Goal: Task Accomplishment & Management: Manage account settings

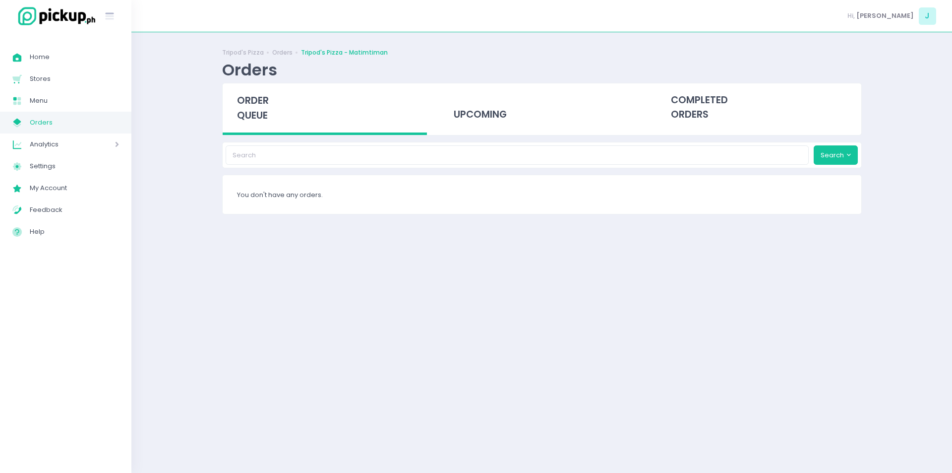
click at [255, 101] on span "order queue" at bounding box center [253, 108] width 32 height 28
click at [255, 113] on span "order queue" at bounding box center [253, 108] width 32 height 28
click at [239, 97] on span "order queue" at bounding box center [253, 108] width 32 height 28
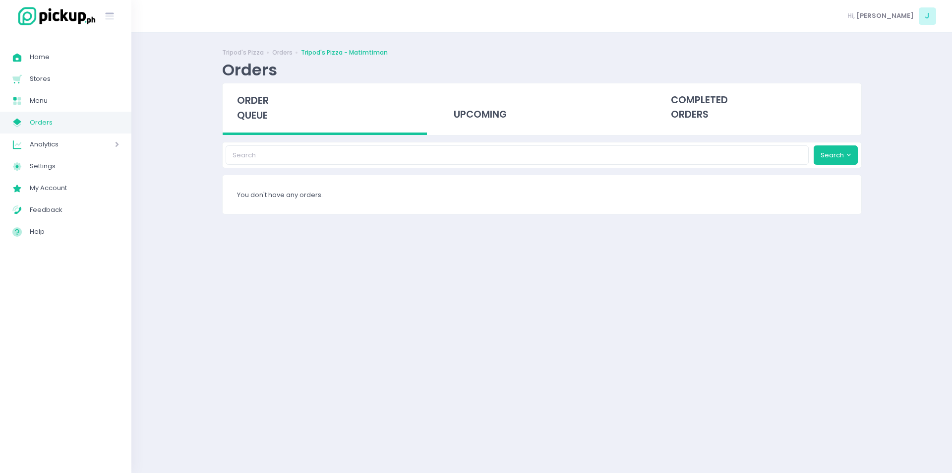
click at [47, 120] on span "Orders" at bounding box center [74, 122] width 89 height 13
click at [262, 123] on div "order queue" at bounding box center [325, 109] width 205 height 52
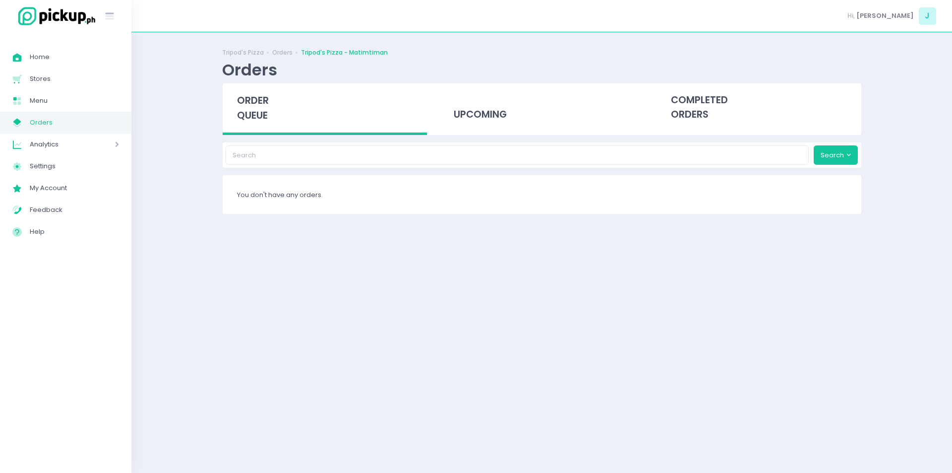
click at [248, 104] on span "order queue" at bounding box center [253, 108] width 32 height 28
click at [260, 129] on div "order queue" at bounding box center [325, 109] width 205 height 52
click at [267, 124] on div "order queue" at bounding box center [325, 109] width 205 height 52
click at [260, 119] on span "order queue" at bounding box center [253, 108] width 32 height 28
click at [253, 98] on span "order queue" at bounding box center [253, 108] width 32 height 28
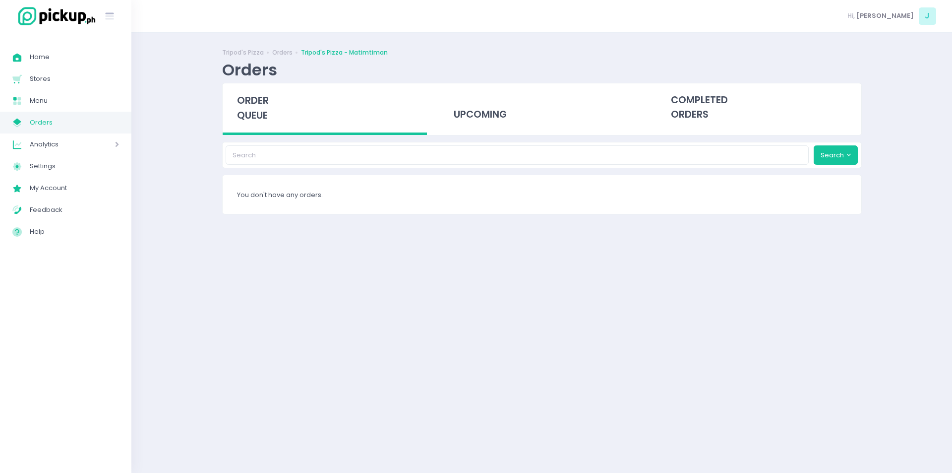
click at [250, 108] on div "order queue" at bounding box center [325, 109] width 205 height 52
click at [216, 276] on div "Tripod's Pizza Orders Tripod's Pizza - Matimtiman Orders order queue upcoming c…" at bounding box center [542, 253] width 665 height 416
click at [252, 104] on span "order queue" at bounding box center [253, 108] width 32 height 28
click at [247, 121] on span "order queue" at bounding box center [253, 108] width 32 height 28
click at [258, 106] on span "order queue" at bounding box center [253, 108] width 32 height 28
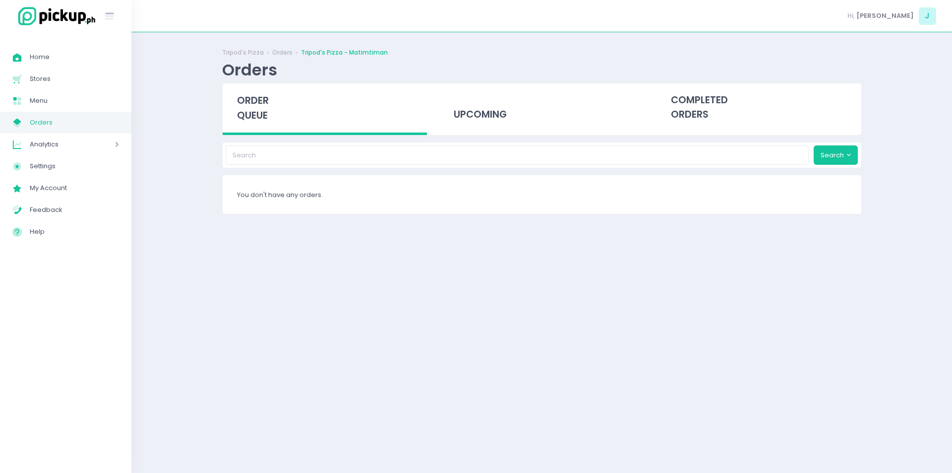
click at [263, 116] on span "order queue" at bounding box center [253, 108] width 32 height 28
click at [263, 126] on div "order queue" at bounding box center [325, 109] width 205 height 52
click at [262, 117] on span "order queue" at bounding box center [253, 108] width 32 height 28
click at [266, 111] on span "order queue" at bounding box center [253, 108] width 32 height 28
click at [245, 107] on span "order queue" at bounding box center [253, 108] width 32 height 28
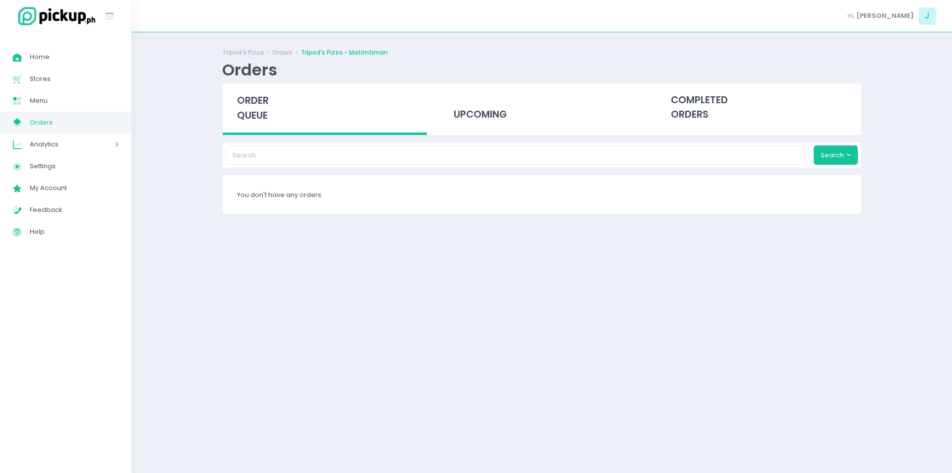
click at [245, 107] on span "order queue" at bounding box center [253, 108] width 32 height 28
click at [252, 107] on span "order queue" at bounding box center [253, 108] width 32 height 28
click at [249, 104] on span "order queue" at bounding box center [253, 108] width 32 height 28
click at [271, 109] on div "order queue" at bounding box center [325, 109] width 205 height 52
click at [229, 104] on div "order queue" at bounding box center [325, 109] width 205 height 52
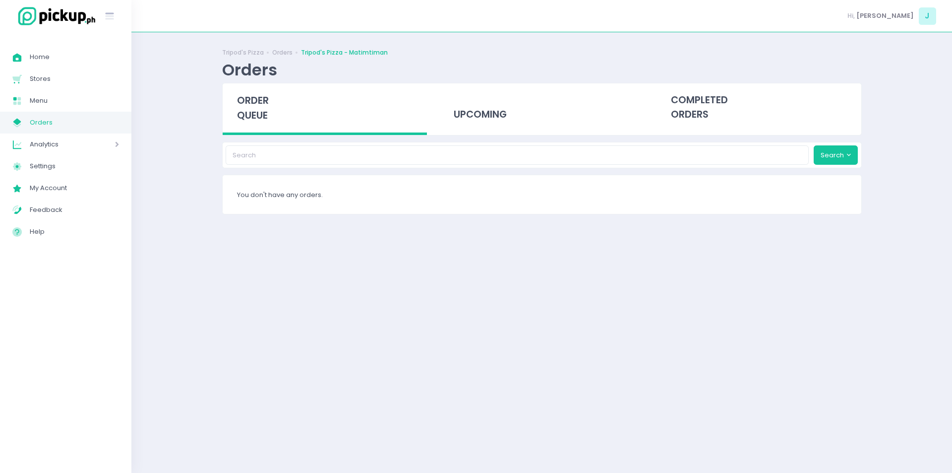
click at [247, 105] on span "order queue" at bounding box center [253, 108] width 32 height 28
click at [270, 126] on div "order queue" at bounding box center [325, 109] width 205 height 52
click at [263, 119] on span "order queue" at bounding box center [253, 108] width 32 height 28
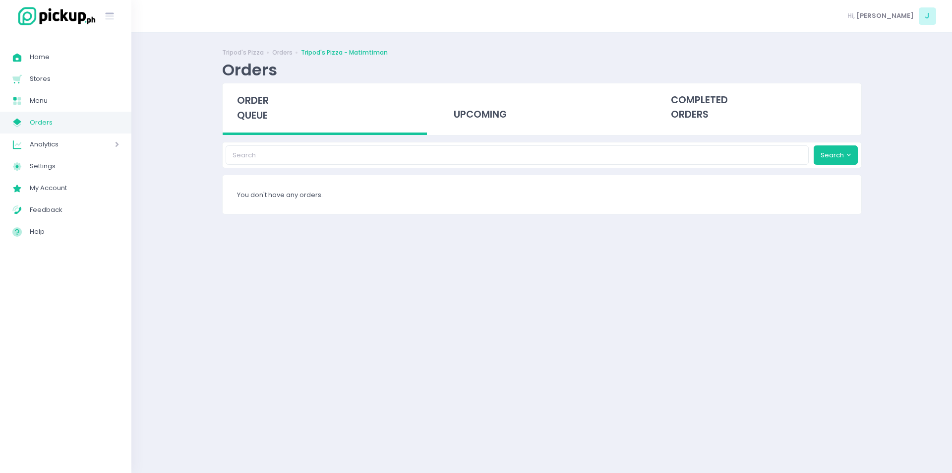
click at [264, 119] on span "order queue" at bounding box center [253, 108] width 32 height 28
click at [320, 193] on div "You don't have any orders." at bounding box center [542, 194] width 639 height 39
click at [262, 127] on div "order queue" at bounding box center [325, 109] width 205 height 52
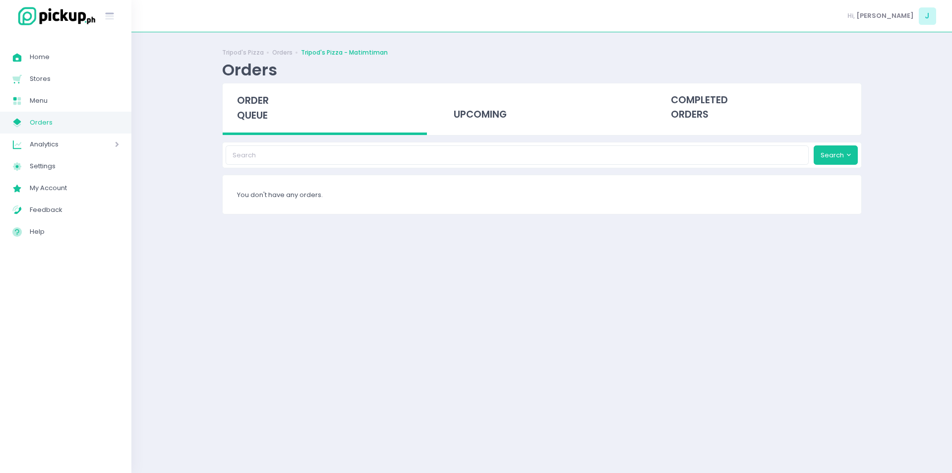
click at [256, 109] on span "order queue" at bounding box center [253, 108] width 32 height 28
click at [237, 91] on div "order queue" at bounding box center [325, 109] width 205 height 52
click at [249, 104] on span "order queue" at bounding box center [253, 108] width 32 height 28
click at [250, 111] on span "order queue" at bounding box center [253, 108] width 32 height 28
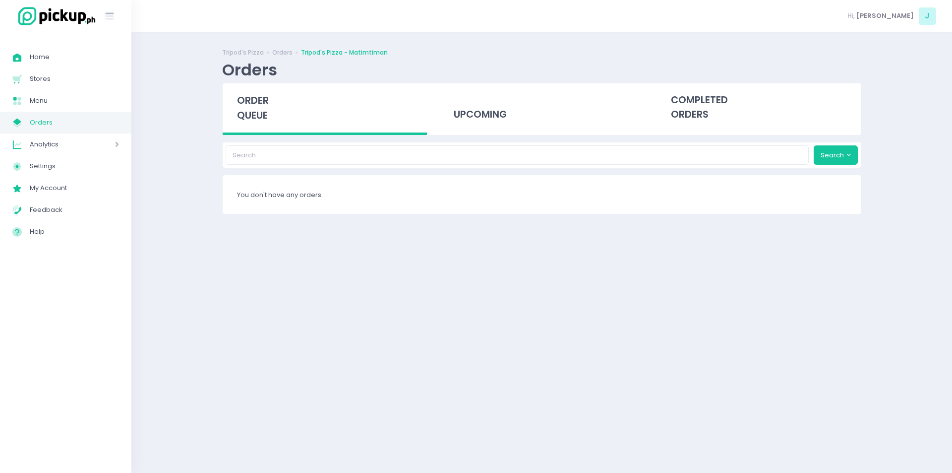
click at [250, 111] on span "order queue" at bounding box center [253, 108] width 32 height 28
click at [277, 107] on div "order queue" at bounding box center [325, 109] width 205 height 52
click at [274, 106] on div "order queue" at bounding box center [325, 109] width 205 height 52
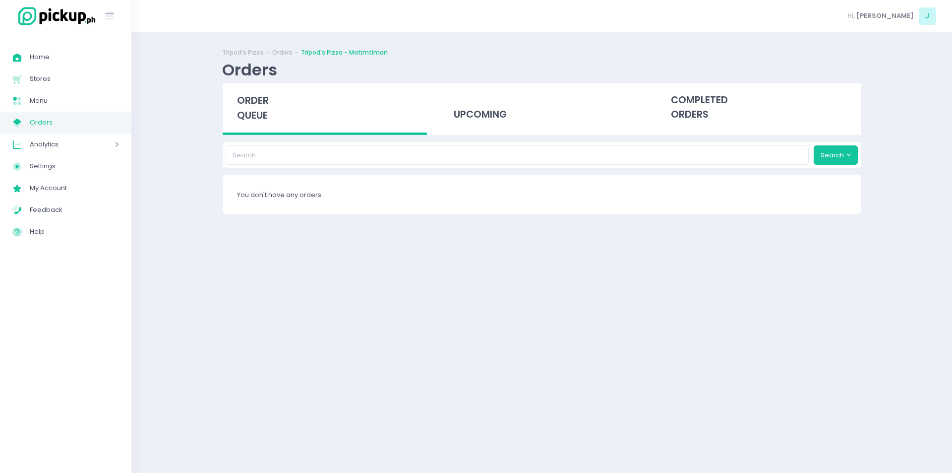
click at [269, 122] on div "order queue" at bounding box center [325, 109] width 205 height 52
click at [233, 121] on div "order queue" at bounding box center [325, 109] width 205 height 52
click at [278, 123] on div "order queue" at bounding box center [325, 109] width 205 height 52
click at [270, 117] on div "order queue" at bounding box center [325, 109] width 205 height 52
click at [250, 107] on span "order queue" at bounding box center [253, 108] width 32 height 28
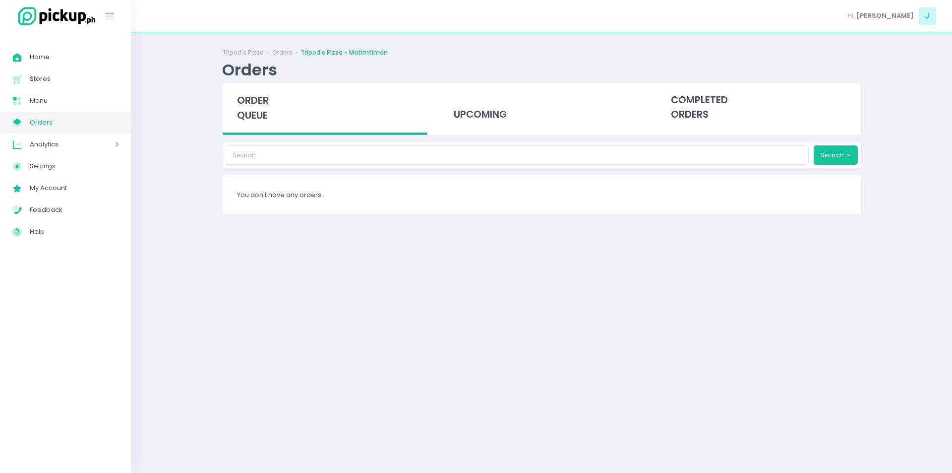
click at [250, 107] on span "order queue" at bounding box center [253, 108] width 32 height 28
click at [271, 93] on div "order queue" at bounding box center [325, 109] width 205 height 52
click at [266, 104] on span "order queue" at bounding box center [253, 108] width 32 height 28
click at [249, 132] on div "order queue" at bounding box center [325, 109] width 205 height 52
click at [251, 125] on div "order queue" at bounding box center [325, 109] width 205 height 52
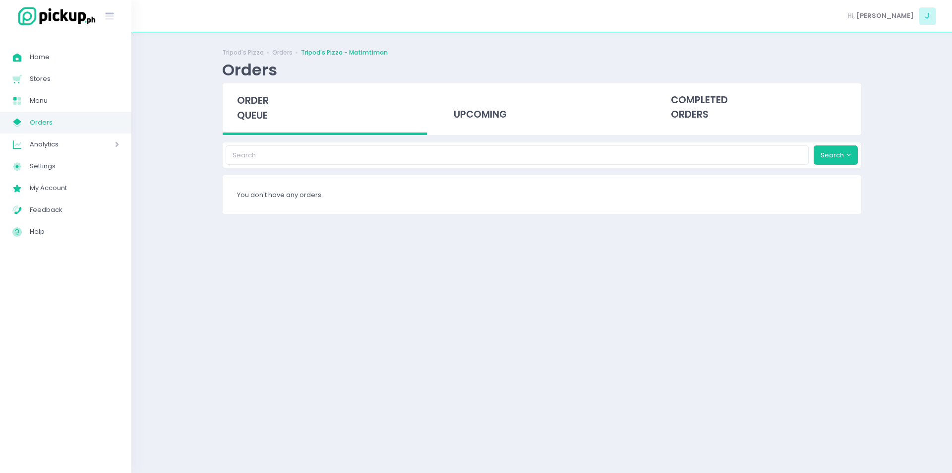
click at [251, 120] on span "order queue" at bounding box center [253, 108] width 32 height 28
click at [250, 93] on div "order queue" at bounding box center [325, 109] width 205 height 52
click at [250, 104] on span "order queue" at bounding box center [253, 108] width 32 height 28
click at [258, 109] on span "order queue" at bounding box center [253, 108] width 32 height 28
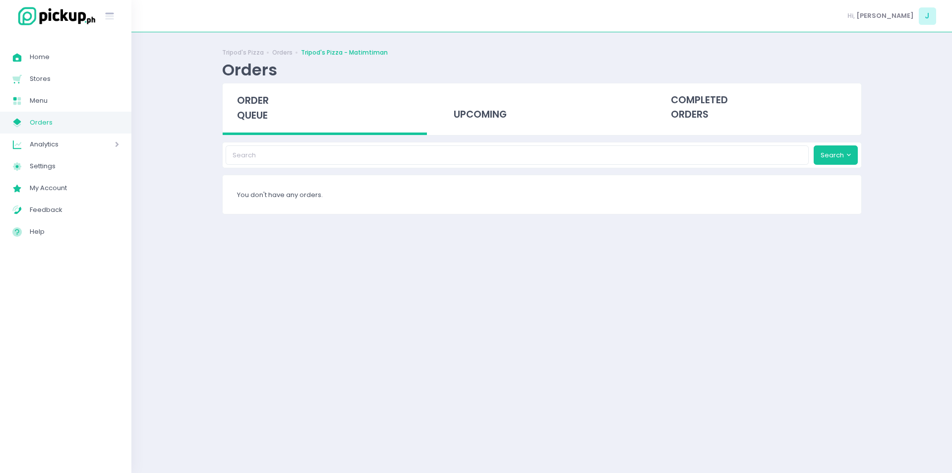
click at [263, 95] on span "order queue" at bounding box center [253, 108] width 32 height 28
click at [259, 118] on span "order queue" at bounding box center [253, 108] width 32 height 28
click at [266, 120] on span "order queue" at bounding box center [253, 108] width 32 height 28
click at [278, 115] on div "order queue" at bounding box center [325, 109] width 205 height 52
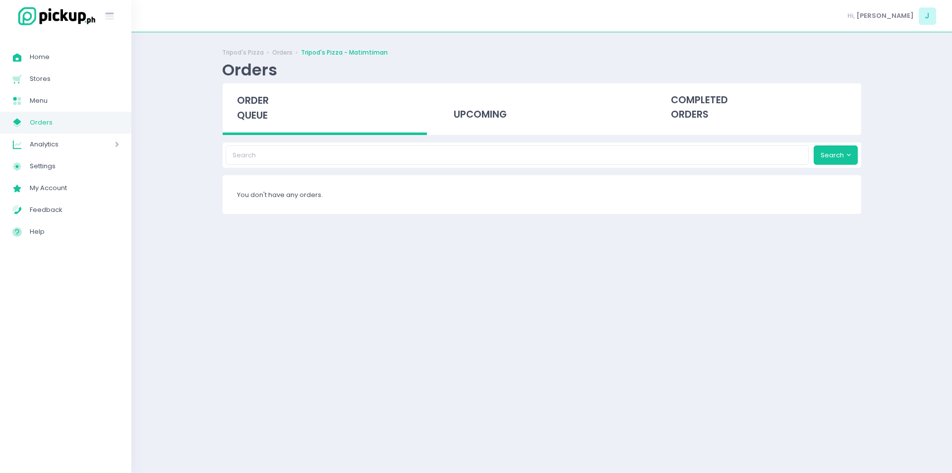
click at [252, 113] on span "order queue" at bounding box center [253, 108] width 32 height 28
click at [255, 101] on span "order queue" at bounding box center [253, 108] width 32 height 28
click at [255, 105] on span "order queue" at bounding box center [253, 108] width 32 height 28
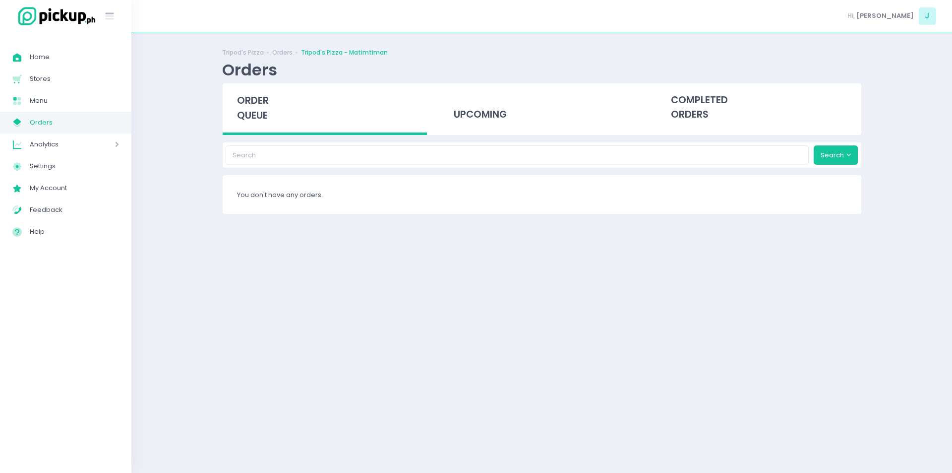
click at [255, 105] on span "order queue" at bounding box center [253, 108] width 32 height 28
click at [268, 119] on span "order queue" at bounding box center [253, 108] width 32 height 28
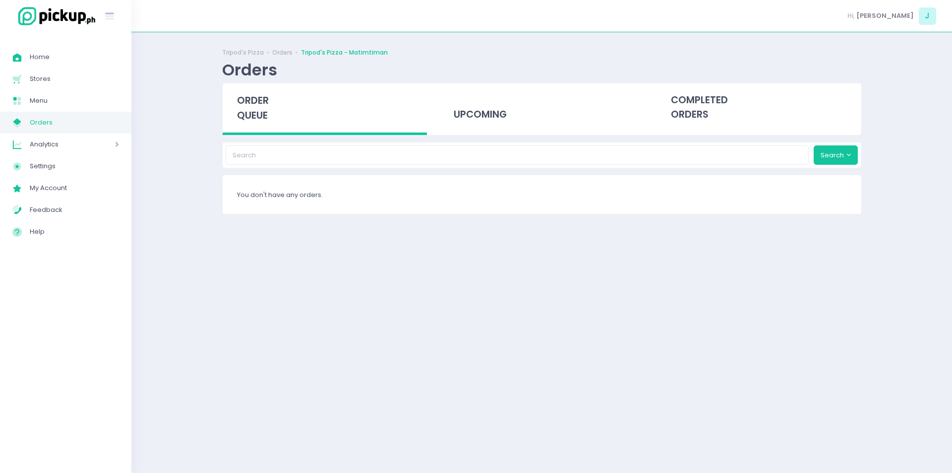
click at [261, 121] on span "order queue" at bounding box center [253, 108] width 32 height 28
click at [75, 111] on link "Menu Created with Sketch. Menu" at bounding box center [65, 101] width 131 height 22
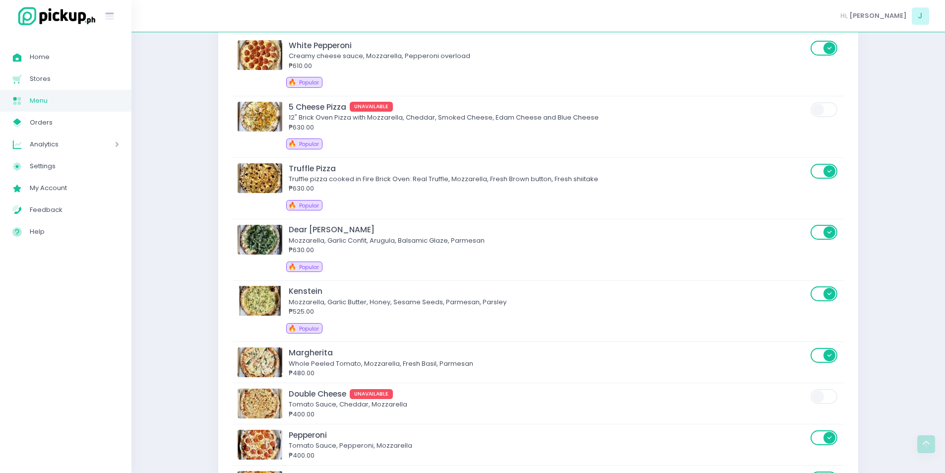
scroll to position [970, 0]
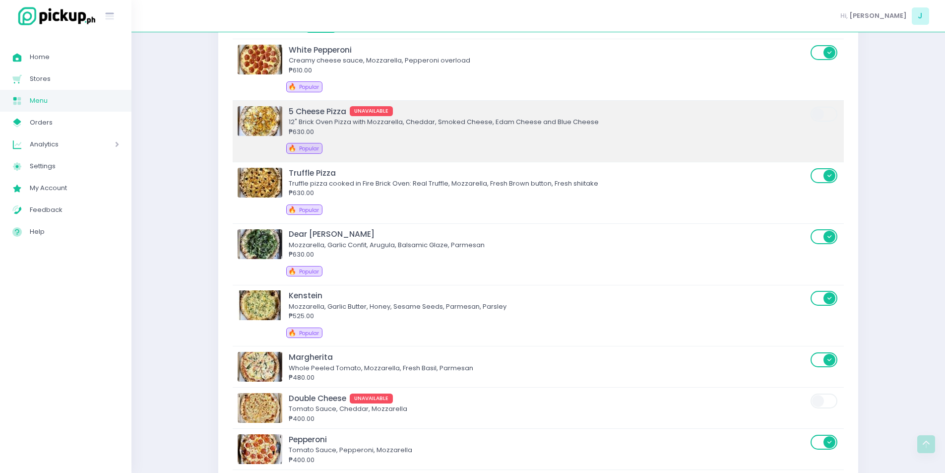
click at [670, 156] on div "🔥 Popular" at bounding box center [551, 150] width 530 height 14
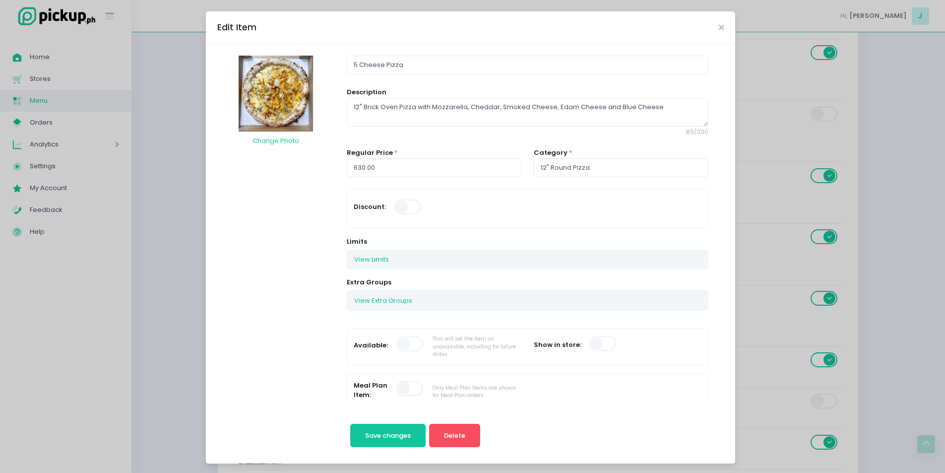
click at [404, 347] on span at bounding box center [410, 343] width 28 height 15
click at [383, 439] on span "Save changes" at bounding box center [388, 435] width 46 height 9
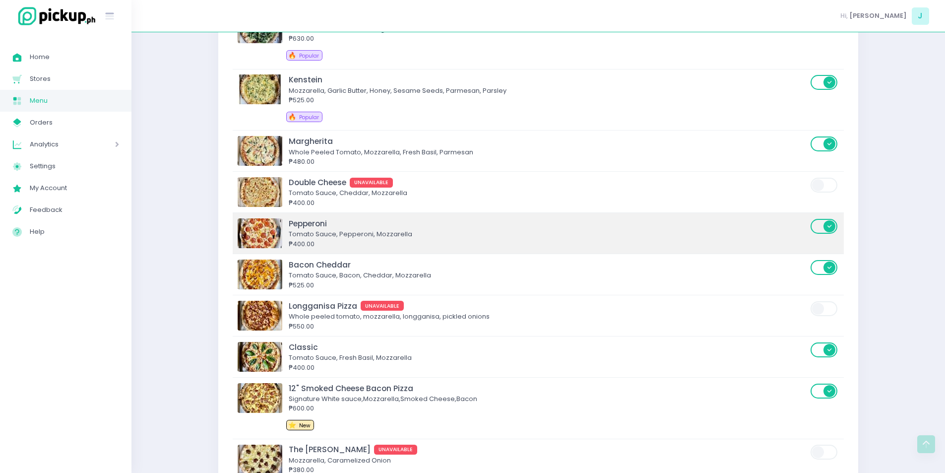
scroll to position [1186, 0]
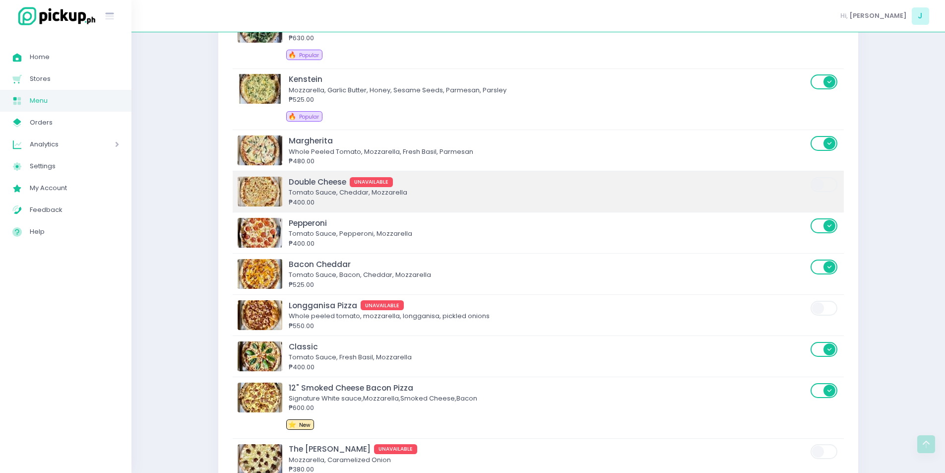
click at [461, 208] on td "Double Cheese UNAVAILABLE Tomato Sauce, Cheddar, Mozzarella ₱400.00" at bounding box center [538, 191] width 611 height 41
click at [445, 193] on div "Tomato Sauce, Cheddar, Mozzarella" at bounding box center [548, 193] width 519 height 10
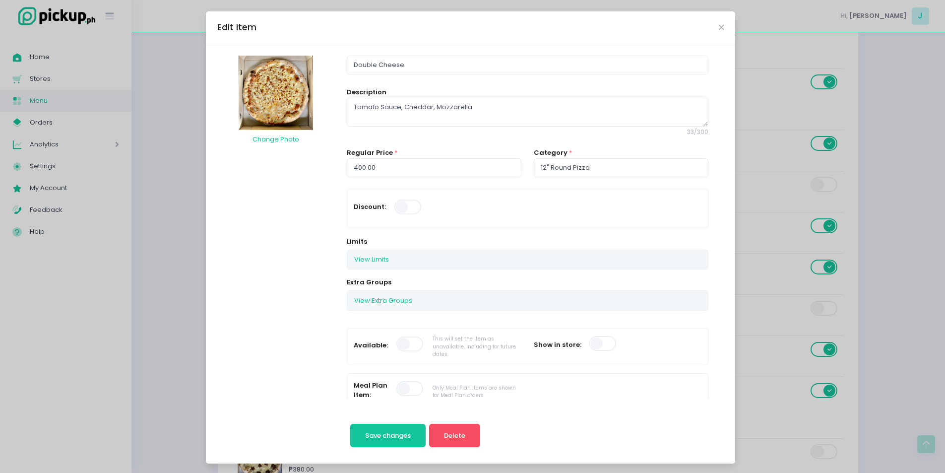
click at [408, 341] on span at bounding box center [410, 343] width 28 height 15
click at [401, 436] on span "Save changes" at bounding box center [388, 435] width 46 height 9
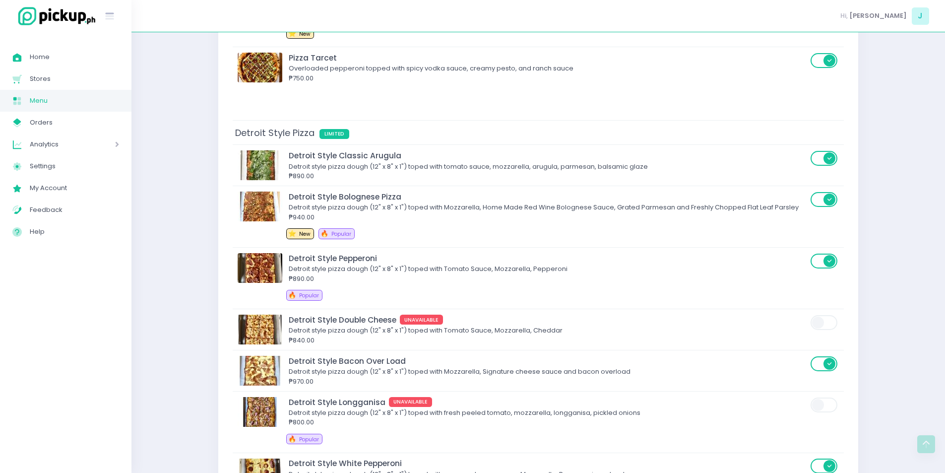
scroll to position [1762, 0]
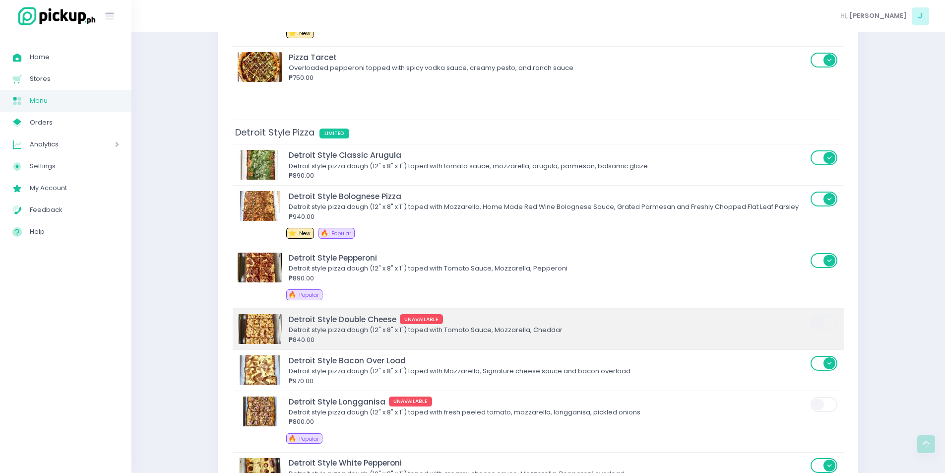
click at [455, 331] on div "Detroit style pizza dough (12" x 8" x 1") toped with Tomato Sauce, Mozzarella, …" at bounding box center [548, 330] width 519 height 10
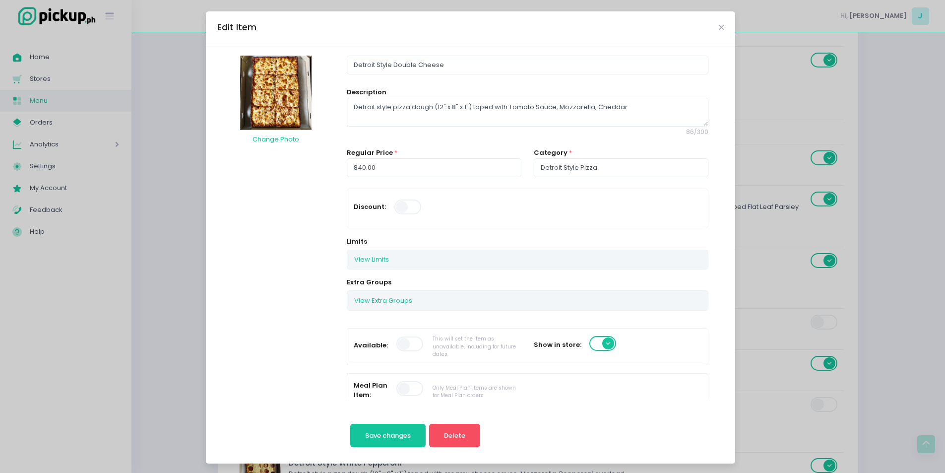
click at [403, 342] on span at bounding box center [410, 343] width 28 height 15
click at [393, 427] on button "Save changes" at bounding box center [388, 436] width 76 height 24
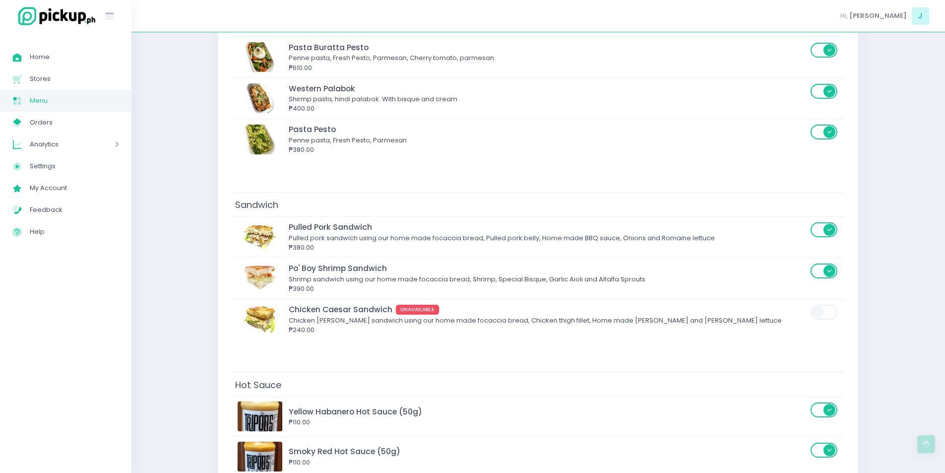
scroll to position [2697, 0]
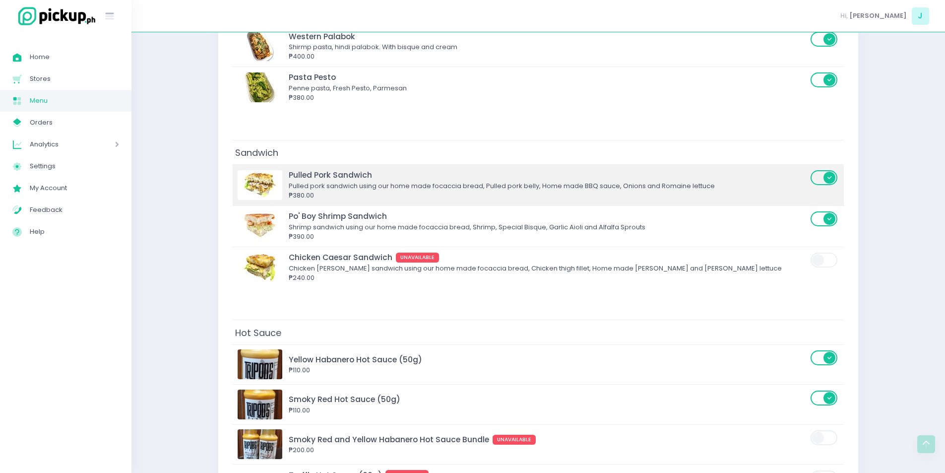
click at [468, 194] on div "₱380.00" at bounding box center [548, 195] width 519 height 10
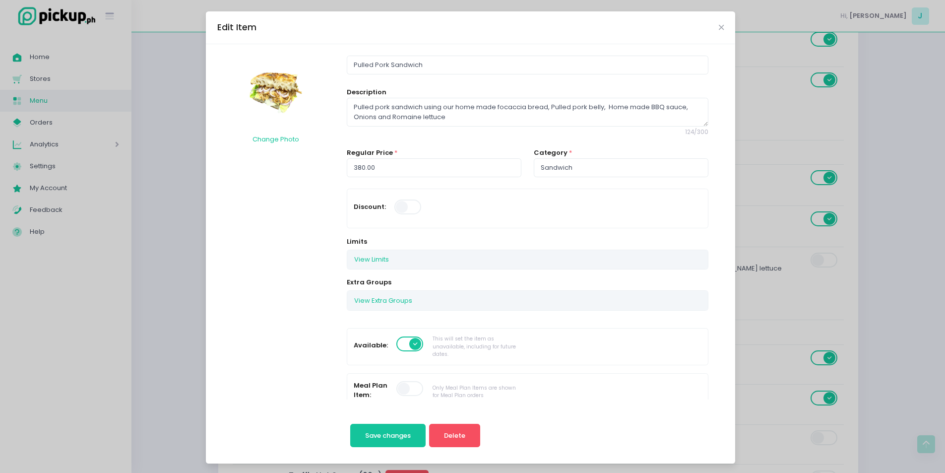
click at [400, 338] on span at bounding box center [410, 343] width 28 height 15
click at [394, 437] on span "Save changes" at bounding box center [388, 435] width 46 height 9
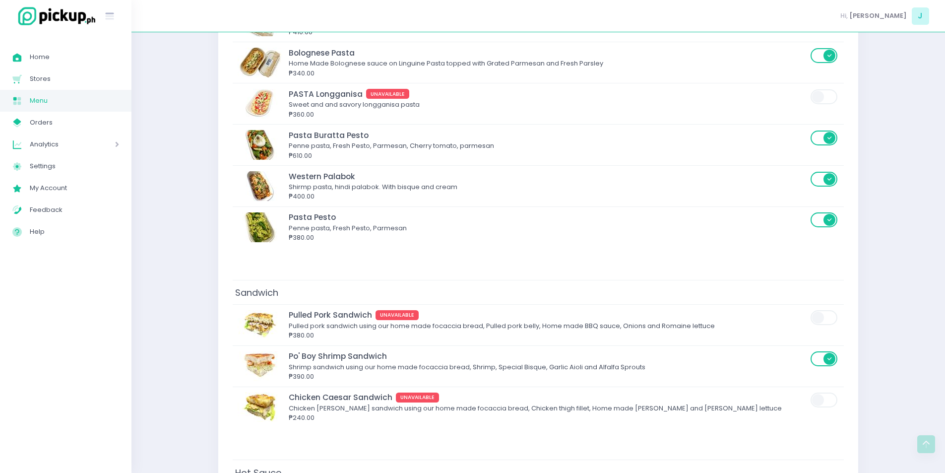
scroll to position [2618, 0]
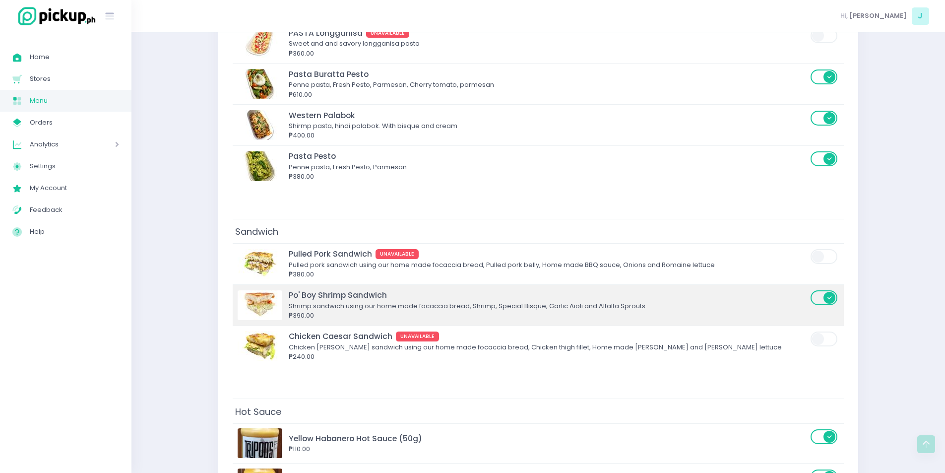
click at [433, 316] on div "₱390.00" at bounding box center [548, 316] width 519 height 10
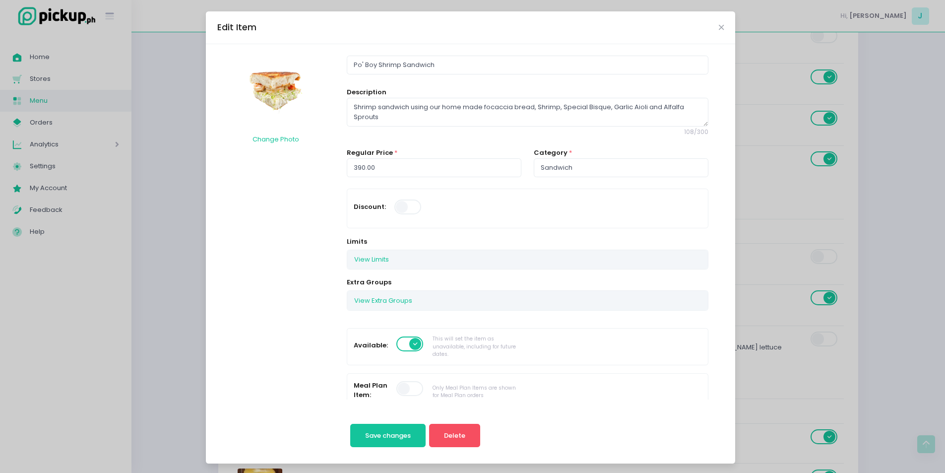
click at [407, 339] on span at bounding box center [410, 343] width 28 height 15
click at [393, 433] on span "Save changes" at bounding box center [388, 435] width 46 height 9
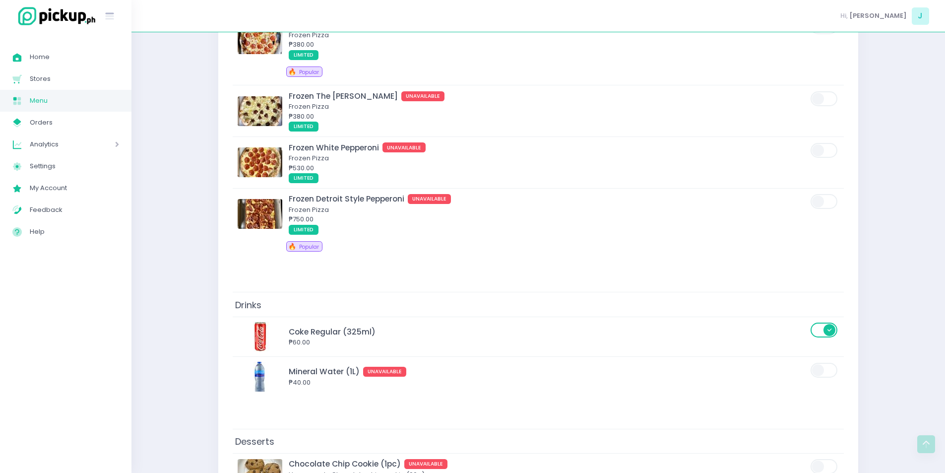
scroll to position [3689, 0]
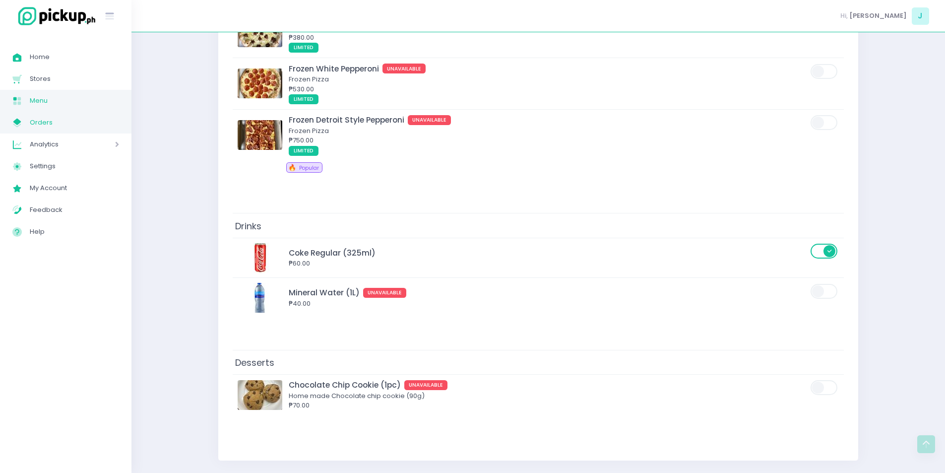
click at [51, 131] on link "My Store Created with Sketch. Orders" at bounding box center [65, 123] width 131 height 22
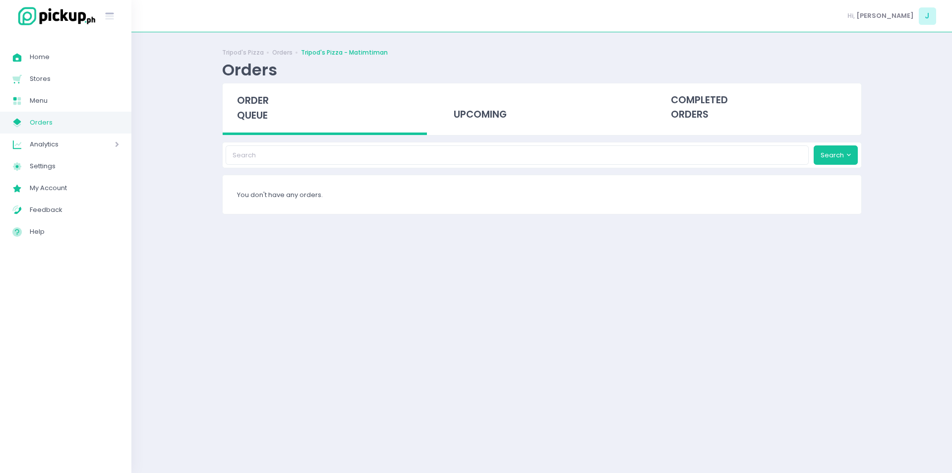
click at [257, 105] on span "order queue" at bounding box center [253, 108] width 32 height 28
click at [259, 120] on span "order queue" at bounding box center [253, 108] width 32 height 28
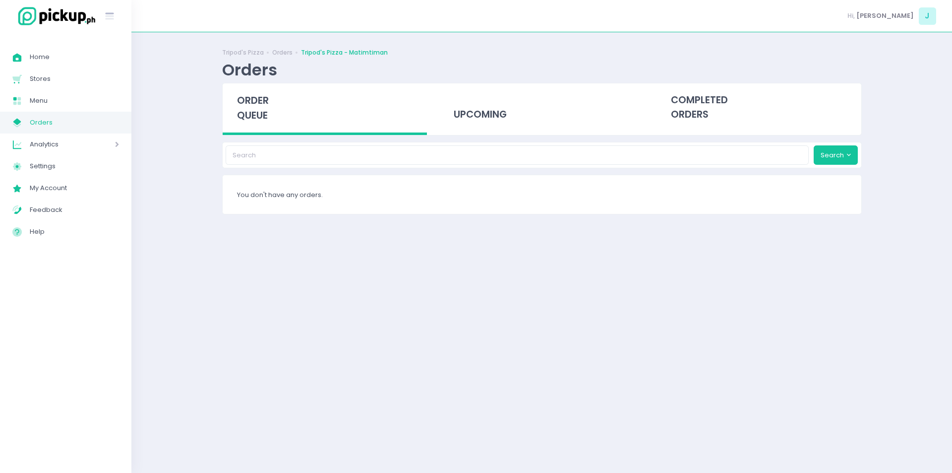
click at [259, 120] on span "order queue" at bounding box center [253, 108] width 32 height 28
click at [257, 97] on span "order queue" at bounding box center [253, 108] width 32 height 28
click at [263, 114] on span "order queue" at bounding box center [253, 108] width 32 height 28
click at [261, 129] on div "order queue" at bounding box center [325, 109] width 205 height 52
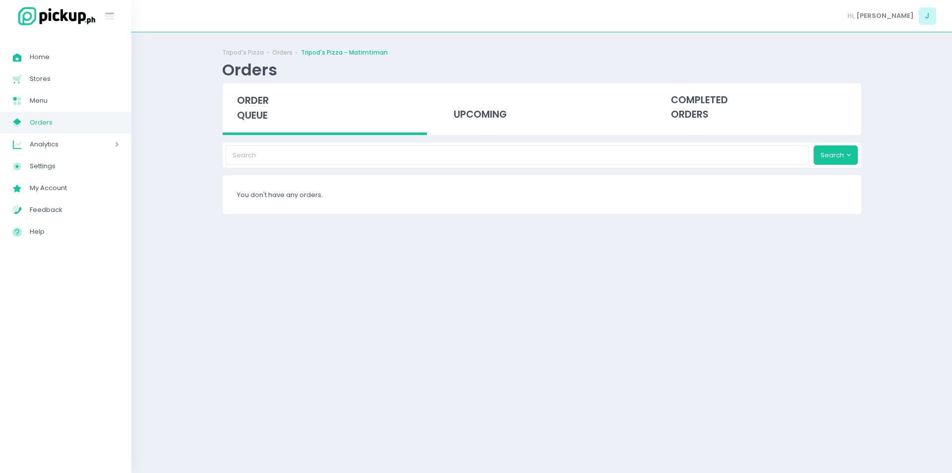
click at [259, 128] on div "order queue" at bounding box center [325, 109] width 205 height 52
click at [243, 112] on span "order queue" at bounding box center [253, 108] width 32 height 28
click at [188, 322] on div "Tripod's Pizza Orders Tripod's Pizza - Matimtiman Orders order queue upcoming c…" at bounding box center [541, 253] width 821 height 416
click at [259, 107] on span "order queue" at bounding box center [253, 108] width 32 height 28
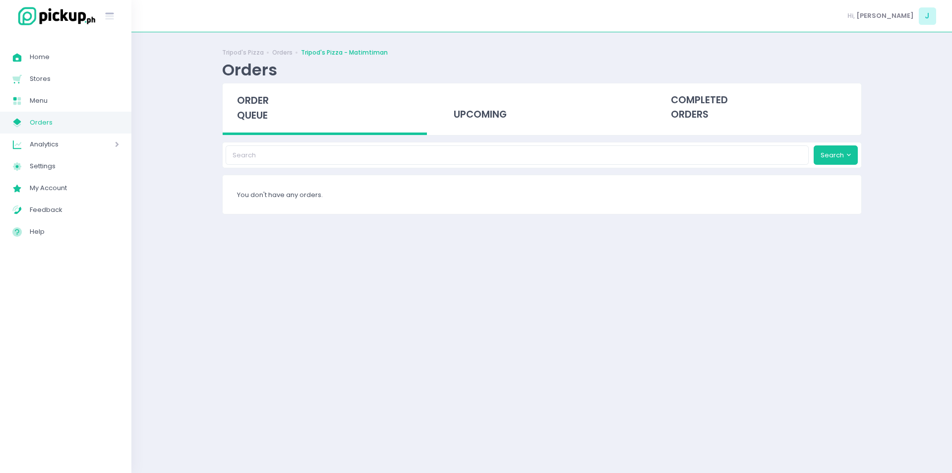
click at [259, 107] on span "order queue" at bounding box center [253, 108] width 32 height 28
click at [170, 169] on div "Tripod's Pizza Orders Tripod's Pizza - Matimtiman Orders order queue upcoming c…" at bounding box center [541, 253] width 821 height 416
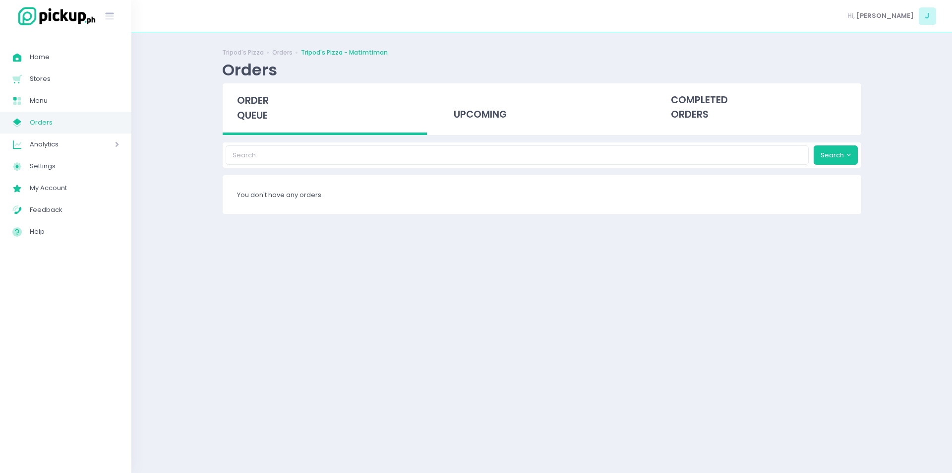
click at [247, 114] on span "order queue" at bounding box center [253, 108] width 32 height 28
click at [261, 121] on span "order queue" at bounding box center [253, 108] width 32 height 28
drag, startPoint x: 194, startPoint y: 196, endPoint x: 263, endPoint y: 104, distance: 115.2
click at [263, 104] on div "Tripod's Pizza Orders Tripod's Pizza - Matimtiman Orders order queue upcoming c…" at bounding box center [541, 253] width 821 height 416
click at [263, 104] on span "order queue" at bounding box center [253, 108] width 32 height 28
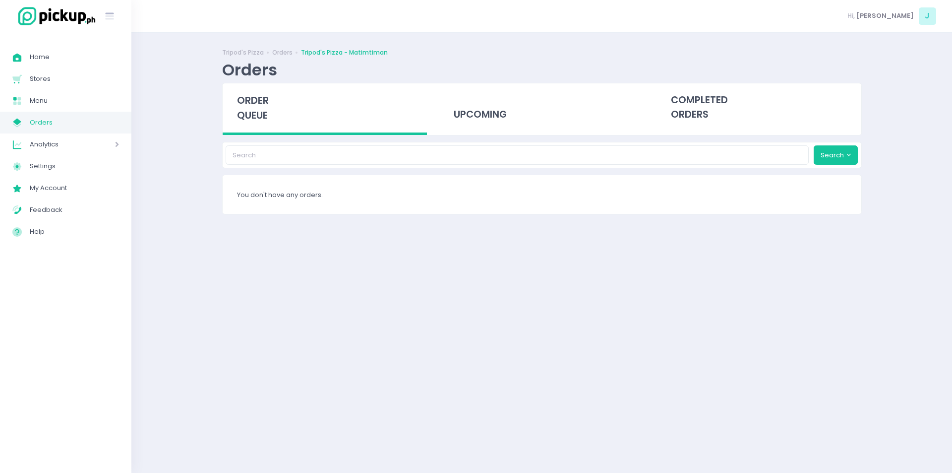
click at [263, 104] on span "order queue" at bounding box center [253, 108] width 32 height 28
click at [257, 112] on span "order queue" at bounding box center [253, 108] width 32 height 28
click at [162, 229] on div "Tripod's Pizza Orders Tripod's Pizza - Matimtiman Orders order queue upcoming c…" at bounding box center [541, 253] width 821 height 416
click at [254, 91] on div "order queue" at bounding box center [325, 109] width 205 height 52
click at [189, 295] on div "Tripod's Pizza Orders Tripod's Pizza - Matimtiman Orders order queue upcoming c…" at bounding box center [541, 253] width 821 height 416
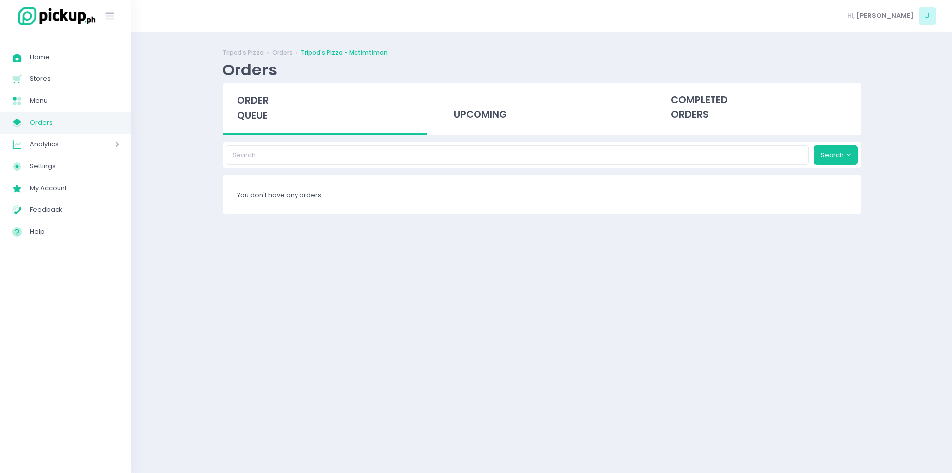
click at [249, 113] on span "order queue" at bounding box center [253, 108] width 32 height 28
click at [258, 109] on span "order queue" at bounding box center [253, 108] width 32 height 28
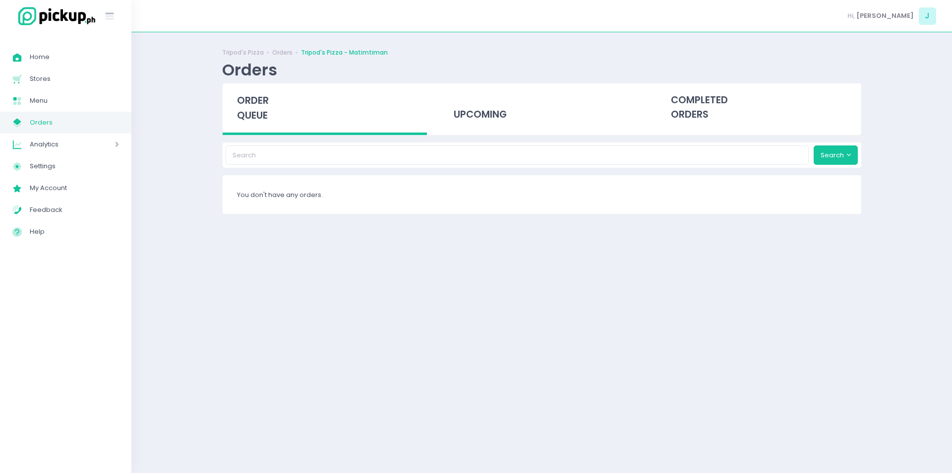
click at [258, 109] on span "order queue" at bounding box center [253, 108] width 32 height 28
click at [266, 113] on span "order queue" at bounding box center [253, 108] width 32 height 28
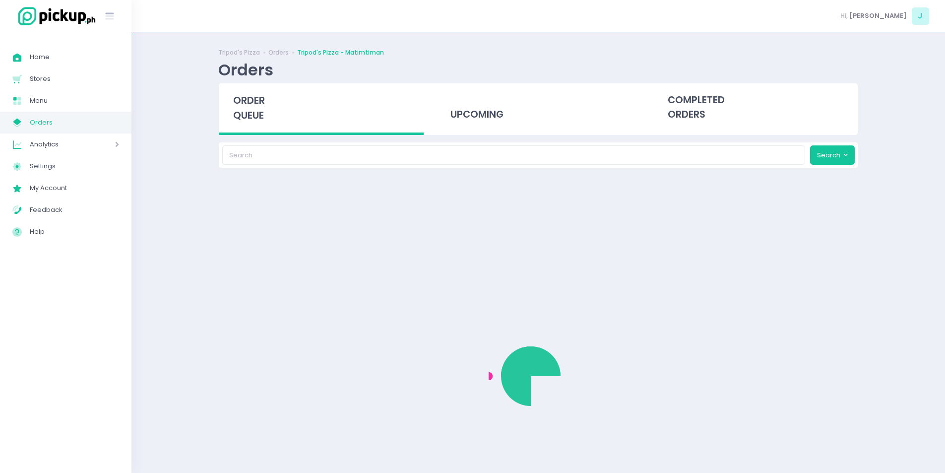
click at [266, 113] on div "order queue" at bounding box center [321, 109] width 205 height 52
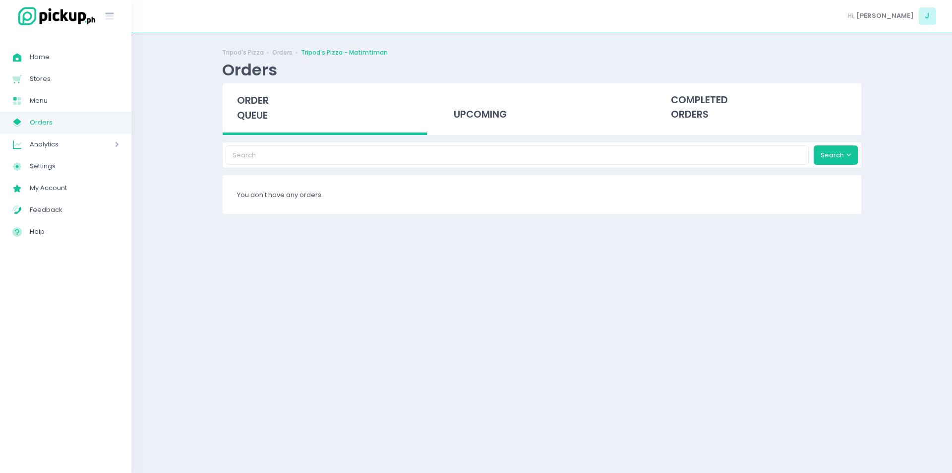
click at [266, 113] on span "order queue" at bounding box center [253, 108] width 32 height 28
click at [260, 103] on span "order queue" at bounding box center [253, 108] width 32 height 28
click at [263, 108] on div "order queue" at bounding box center [325, 109] width 205 height 52
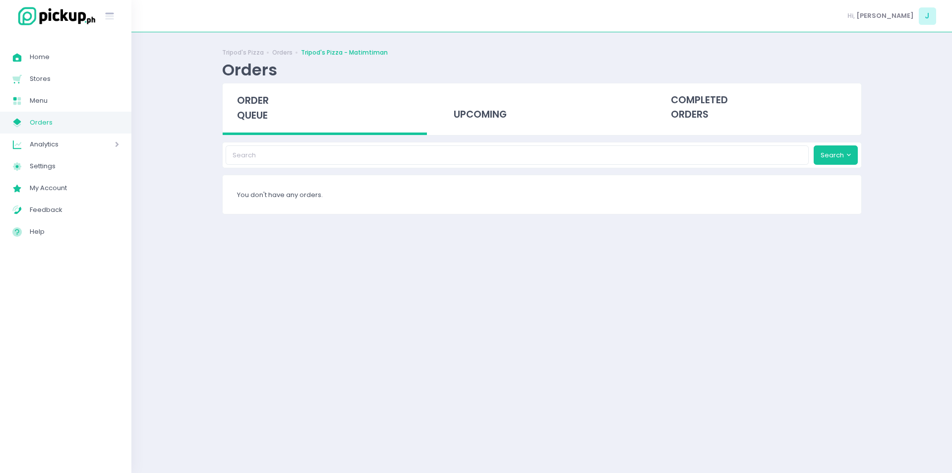
click at [249, 110] on span "order queue" at bounding box center [253, 108] width 32 height 28
click at [247, 114] on span "order queue" at bounding box center [253, 108] width 32 height 28
click at [263, 117] on span "order queue" at bounding box center [253, 108] width 32 height 28
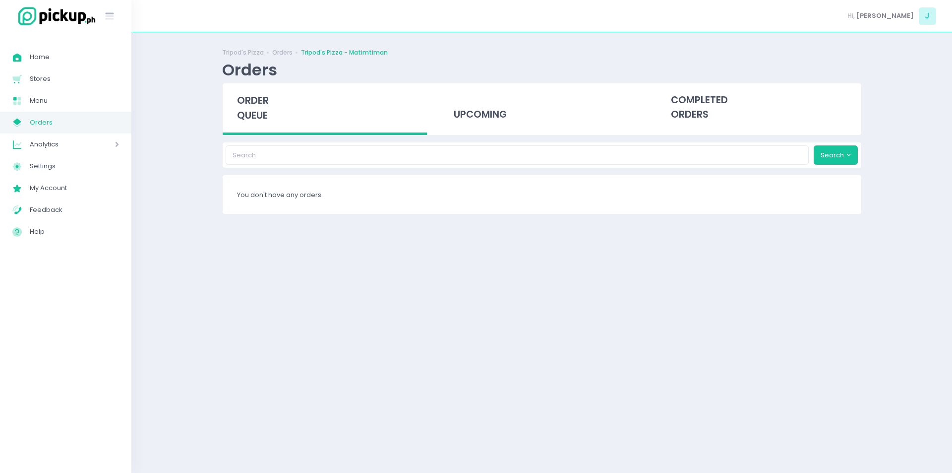
click at [263, 117] on span "order queue" at bounding box center [253, 108] width 32 height 28
click at [246, 112] on span "order queue" at bounding box center [253, 108] width 32 height 28
click at [263, 116] on span "order queue" at bounding box center [253, 108] width 32 height 28
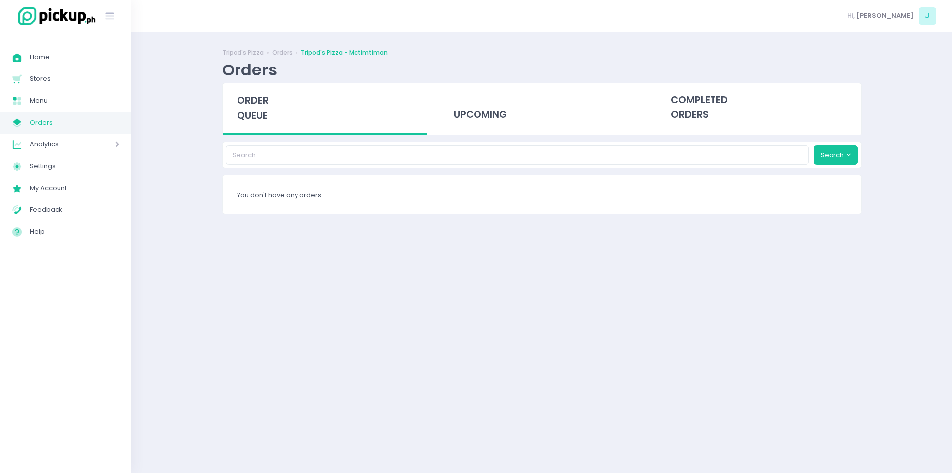
click at [254, 115] on span "order queue" at bounding box center [253, 108] width 32 height 28
click at [244, 101] on span "order queue" at bounding box center [253, 108] width 32 height 28
click at [251, 108] on div "order queue" at bounding box center [325, 109] width 205 height 52
click at [246, 93] on div "order queue" at bounding box center [325, 109] width 205 height 52
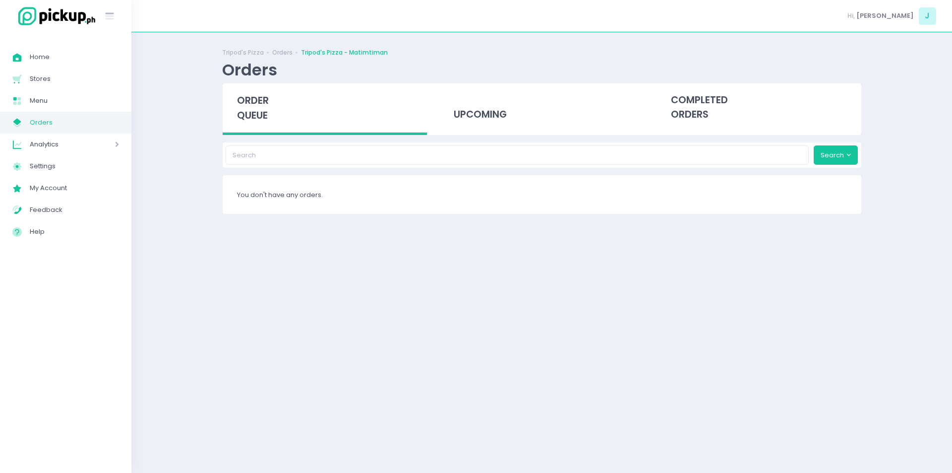
click at [258, 118] on span "order queue" at bounding box center [253, 108] width 32 height 28
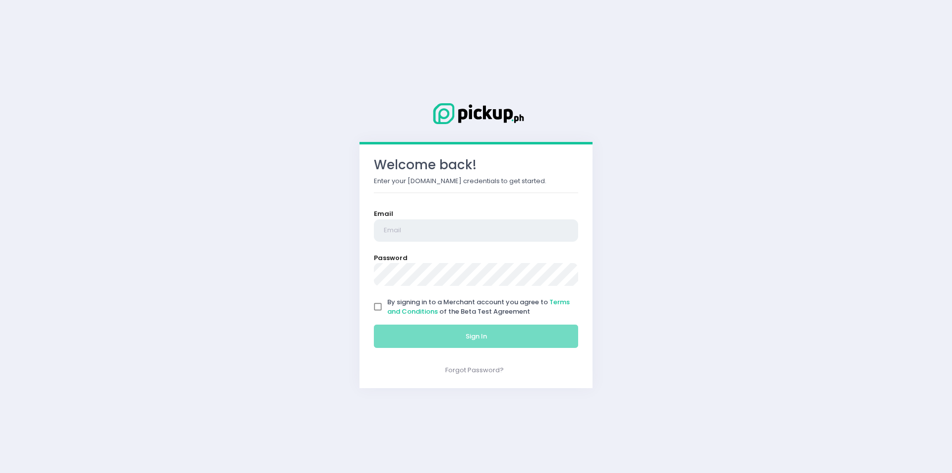
type input "[EMAIL_ADDRESS][DOMAIN_NAME]"
click at [378, 303] on input "By signing in to a Merchant account you agree to Terms and Conditions of the Be…" at bounding box center [378, 306] width 19 height 19
checkbox input "true"
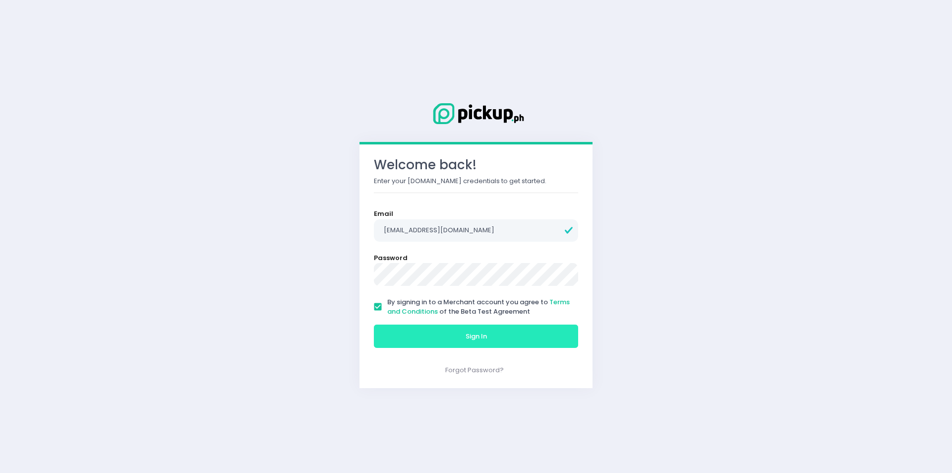
click at [401, 325] on button "Sign In" at bounding box center [476, 336] width 204 height 24
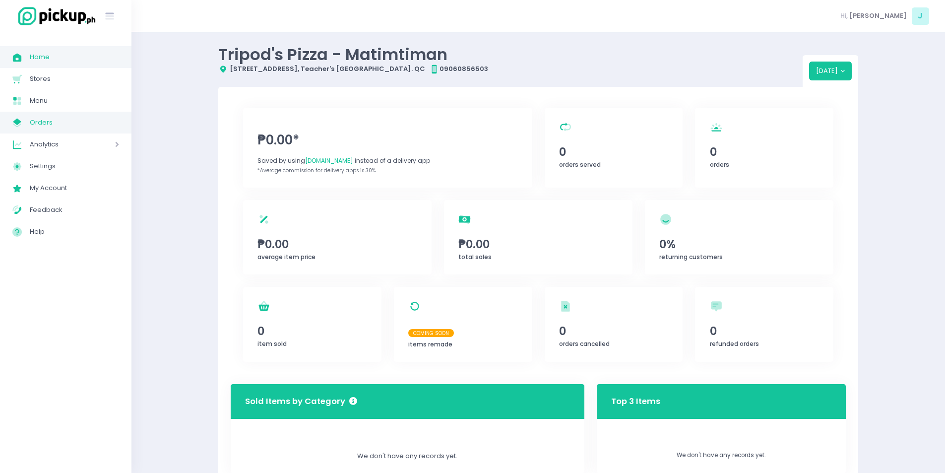
click at [54, 115] on link "My Store Created with Sketch. Orders" at bounding box center [65, 123] width 131 height 22
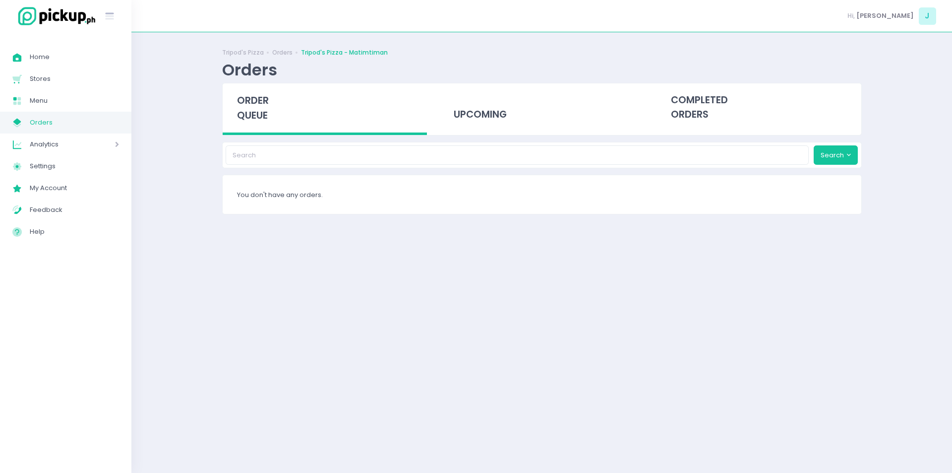
click at [269, 111] on div "order queue" at bounding box center [325, 109] width 205 height 52
click at [250, 109] on span "order queue" at bounding box center [253, 108] width 32 height 28
click at [258, 98] on span "order queue" at bounding box center [253, 108] width 32 height 28
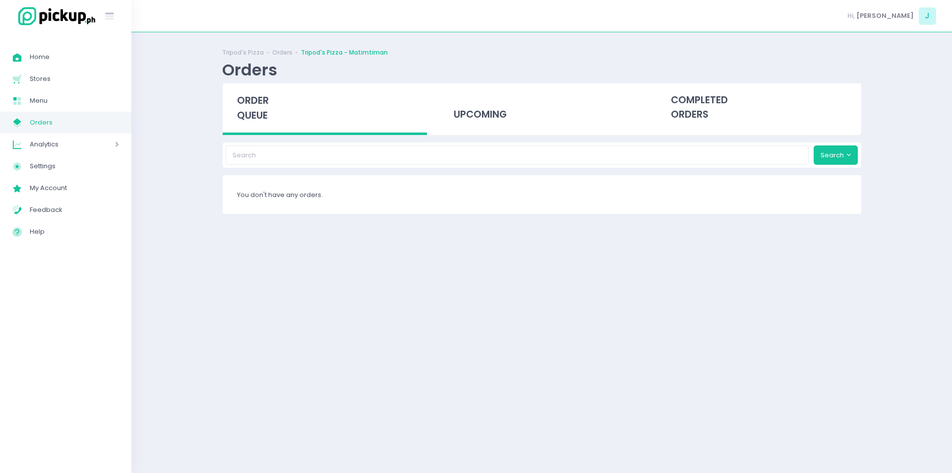
click at [253, 108] on div "order queue" at bounding box center [325, 109] width 205 height 52
click at [258, 114] on span "order queue" at bounding box center [253, 108] width 32 height 28
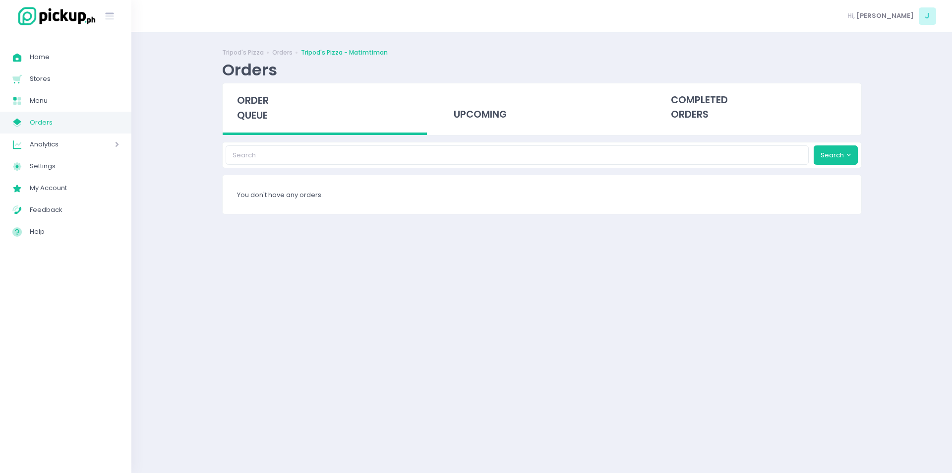
click at [258, 102] on span "order queue" at bounding box center [253, 108] width 32 height 28
click at [255, 110] on span "order queue" at bounding box center [253, 108] width 32 height 28
click at [273, 106] on div "order queue" at bounding box center [325, 109] width 205 height 52
click at [255, 125] on div "order queue" at bounding box center [325, 109] width 205 height 52
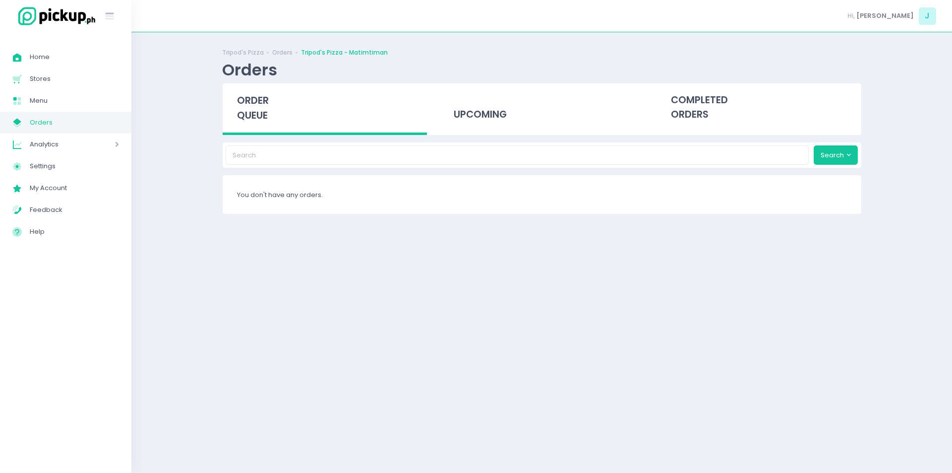
click at [255, 125] on div "order queue" at bounding box center [325, 109] width 205 height 52
click at [260, 124] on div "order queue" at bounding box center [325, 109] width 205 height 52
click at [254, 112] on span "order queue" at bounding box center [253, 108] width 32 height 28
click at [251, 113] on span "order queue" at bounding box center [253, 108] width 32 height 28
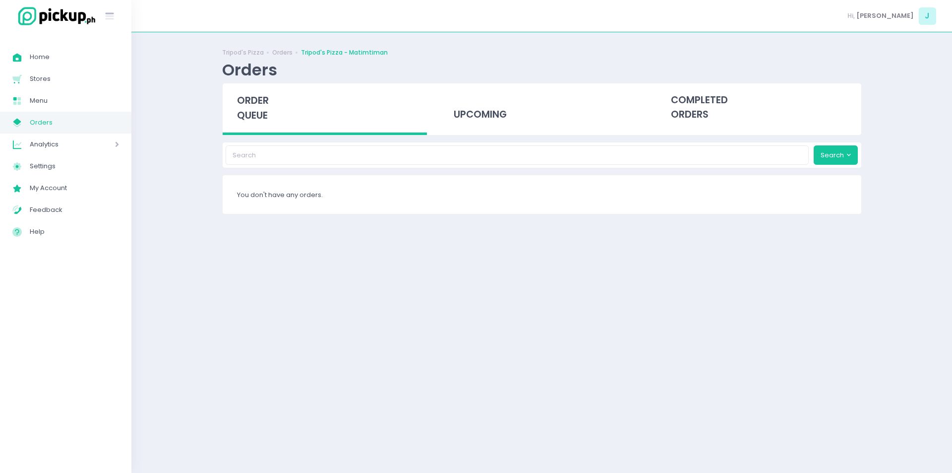
click at [253, 108] on div "order queue" at bounding box center [325, 109] width 205 height 52
click at [263, 119] on span "order queue" at bounding box center [253, 108] width 32 height 28
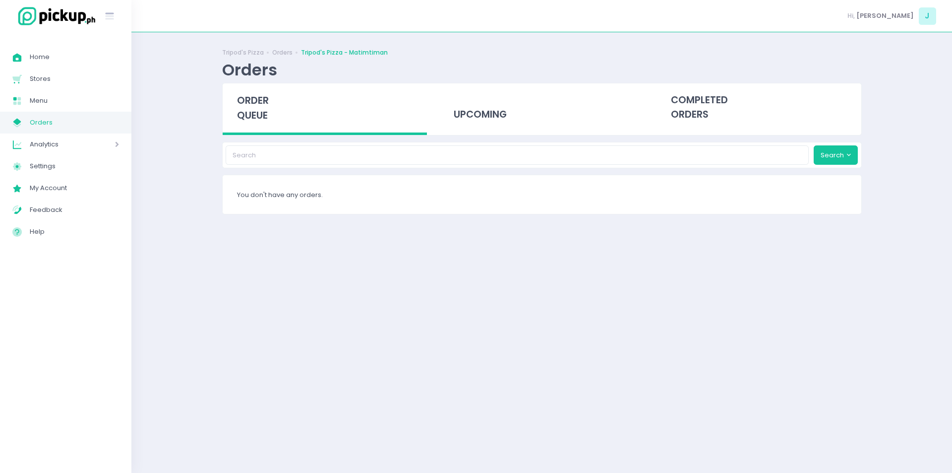
click at [252, 106] on span "order queue" at bounding box center [253, 108] width 32 height 28
click at [252, 107] on span "order queue" at bounding box center [253, 108] width 32 height 28
click at [253, 109] on span "order queue" at bounding box center [253, 108] width 32 height 28
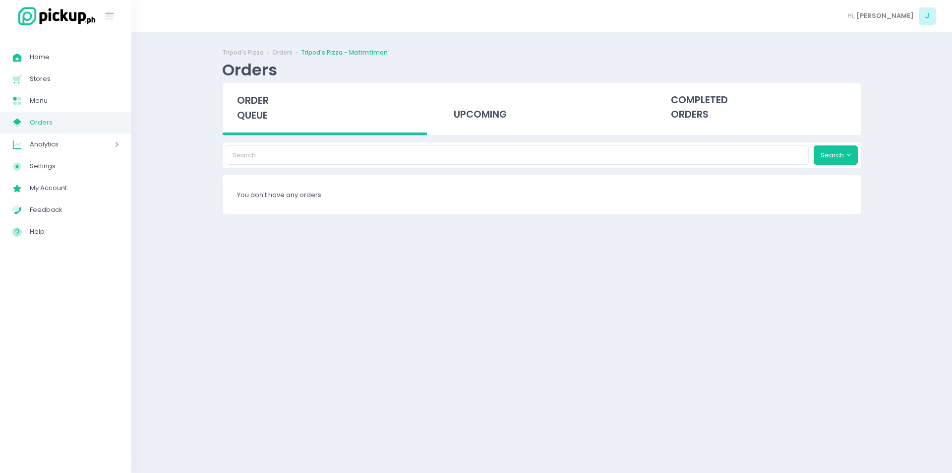
click at [253, 109] on span "order queue" at bounding box center [253, 108] width 32 height 28
click at [262, 121] on span "order queue" at bounding box center [253, 108] width 32 height 28
click at [268, 108] on div "order queue" at bounding box center [325, 109] width 205 height 52
click at [251, 97] on span "order queue" at bounding box center [253, 108] width 32 height 28
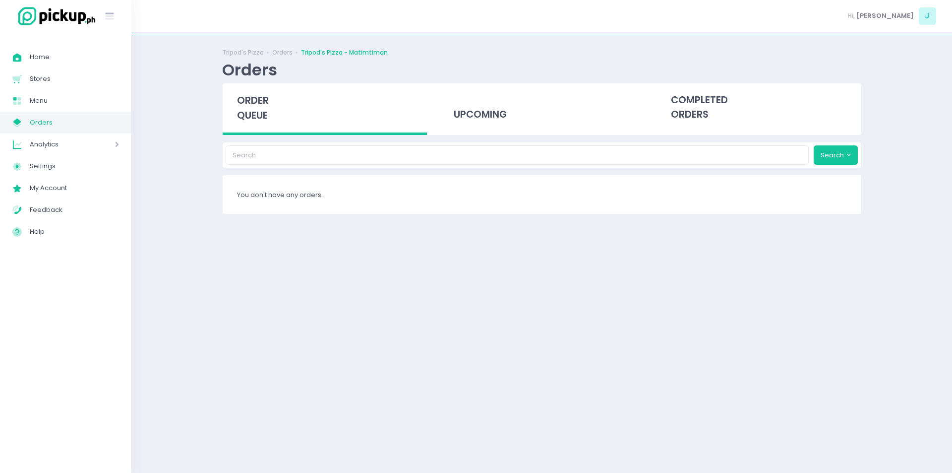
click at [256, 121] on span "order queue" at bounding box center [253, 108] width 32 height 28
click at [254, 117] on span "order queue" at bounding box center [253, 108] width 32 height 28
click at [261, 112] on span "order queue" at bounding box center [253, 108] width 32 height 28
click at [246, 111] on span "order queue" at bounding box center [253, 108] width 32 height 28
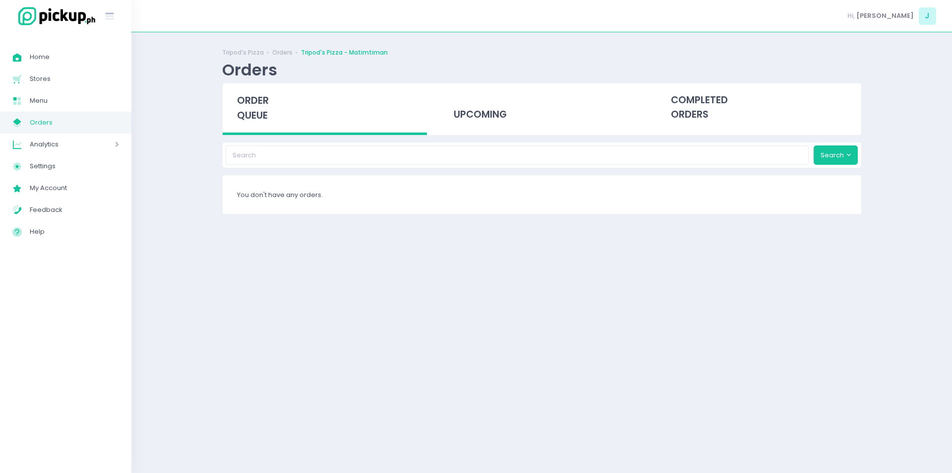
click at [261, 102] on span "order queue" at bounding box center [253, 108] width 32 height 28
click at [251, 110] on span "order queue" at bounding box center [253, 108] width 32 height 28
click at [245, 112] on span "order queue" at bounding box center [253, 108] width 32 height 28
click at [249, 107] on span "order queue" at bounding box center [253, 108] width 32 height 28
